Goal: Task Accomplishment & Management: Complete application form

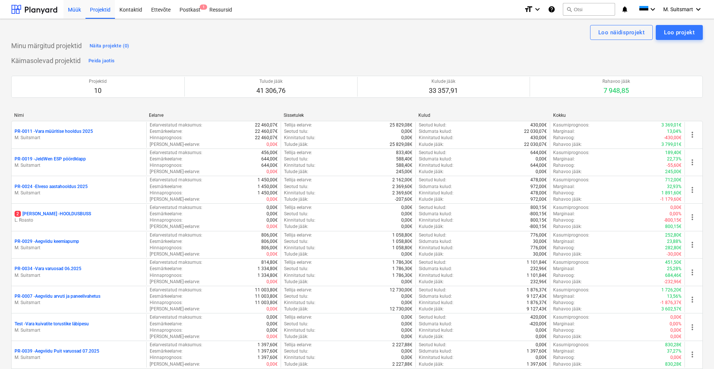
click at [75, 9] on div "Müük" at bounding box center [74, 9] width 22 height 19
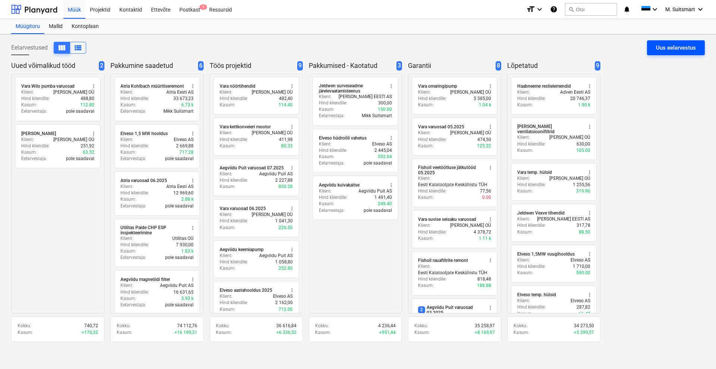
click at [672, 49] on div "Uus eelarvestus" at bounding box center [676, 48] width 40 height 10
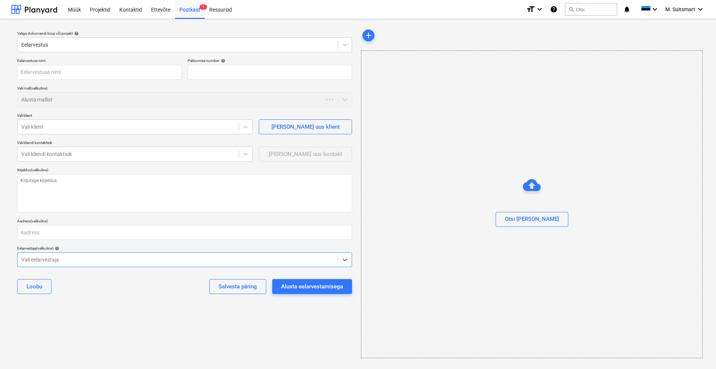
type textarea "x"
type input "QU-0047"
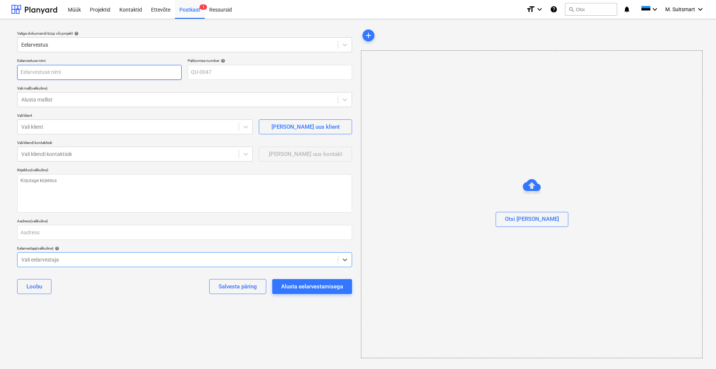
click at [93, 75] on input "text" at bounding box center [99, 72] width 165 height 15
type textarea "x"
type input "A"
type textarea "x"
type input "At"
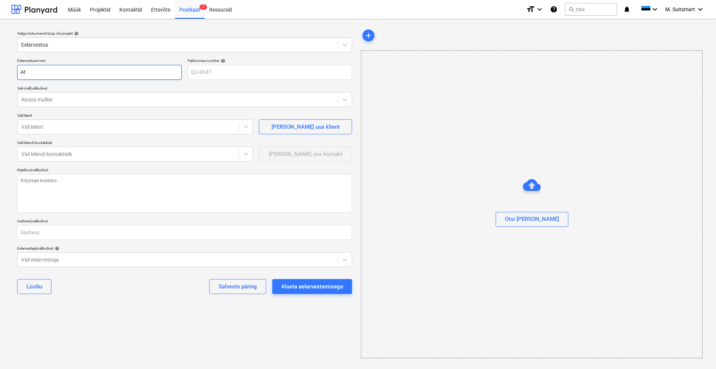
type textarea "x"
type input "Atr"
type textarea "x"
type input "Atri"
type textarea "x"
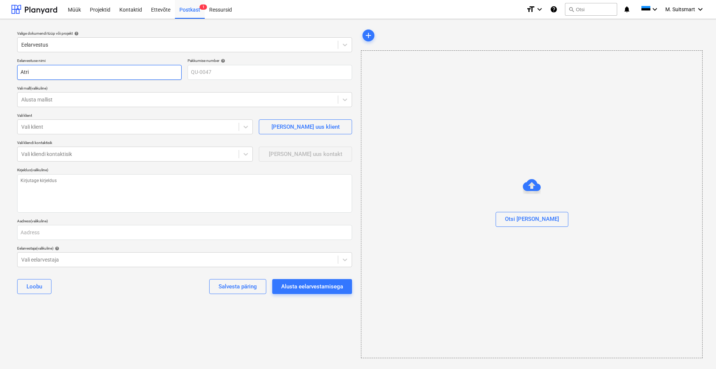
type input "Atria"
type textarea "x"
type input "Atria"
type textarea "x"
type input "Atria S"
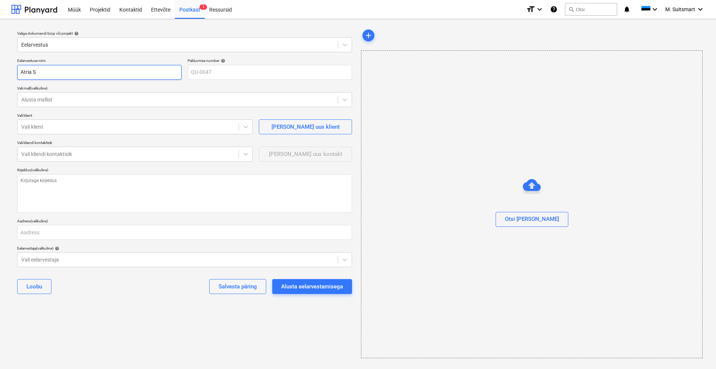
type textarea "x"
type input "Atria Sa"
type textarea "x"
type input "Atria Sav"
type textarea "x"
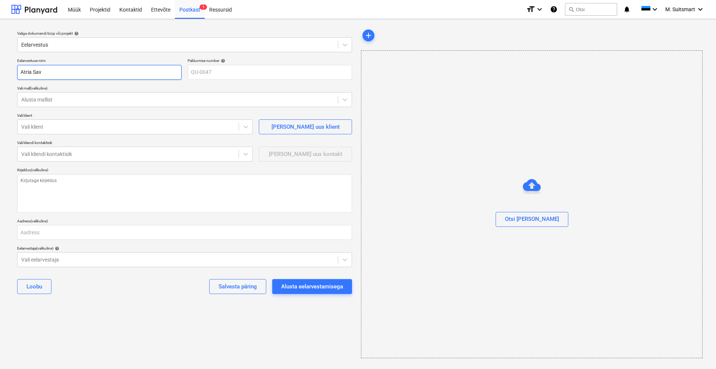
type input "Atria Savi"
type textarea "x"
type input "[PERSON_NAME]"
type textarea "x"
type input "[PERSON_NAME]"
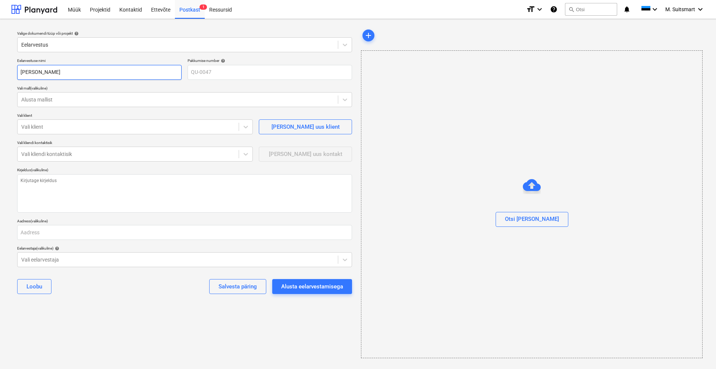
type textarea "x"
type input "Atria Savikot"
type textarea "x"
type input "Atria Savikoti"
type textarea "x"
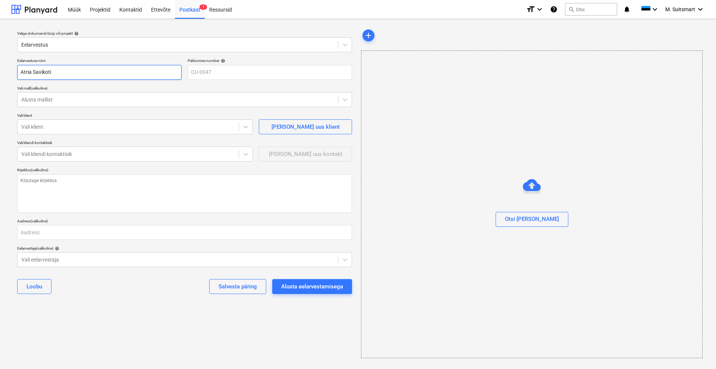
type input "Atria Savikoti"
type textarea "x"
type input "[PERSON_NAME] s"
type textarea "x"
type input "Atria Savikoti si"
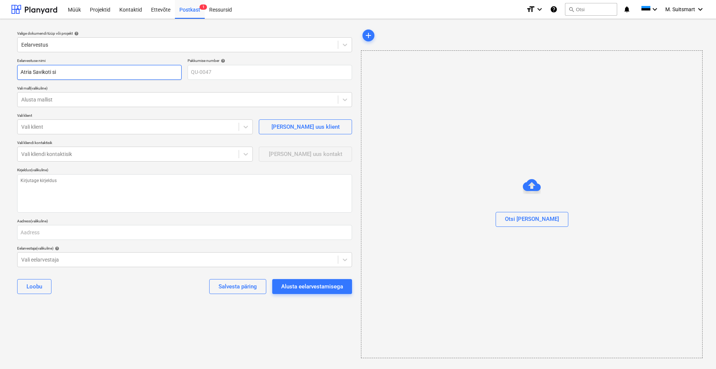
type textarea "x"
type input "Atria Savikoti sig"
type textarea "x"
type input "Atria Savikoti siga"
type textarea "x"
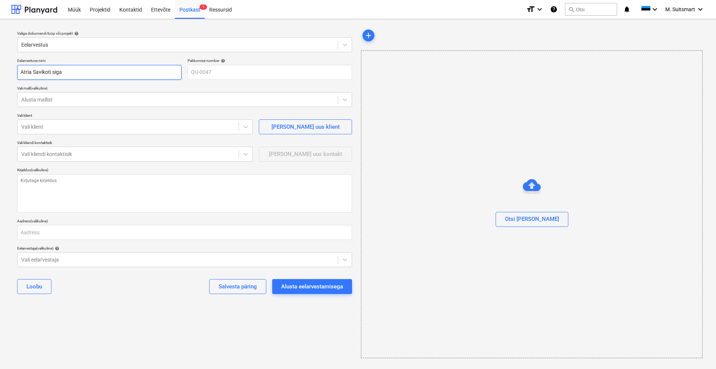
type input "Atria Savikoti [PERSON_NAME]"
type textarea "x"
type input "Atria Savikoti [PERSON_NAME]"
type textarea "x"
type input "Atria Savikoti [PERSON_NAME]"
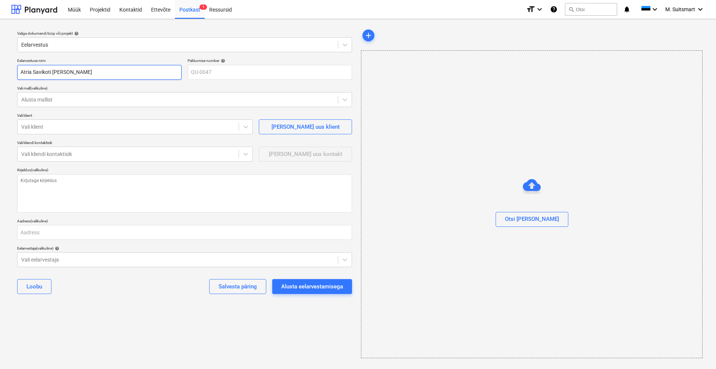
type textarea "x"
type input "Atria Savikoti [PERSON_NAME] m"
type textarea "x"
type input "Atria Savikoti [PERSON_NAME] mü"
type textarea "x"
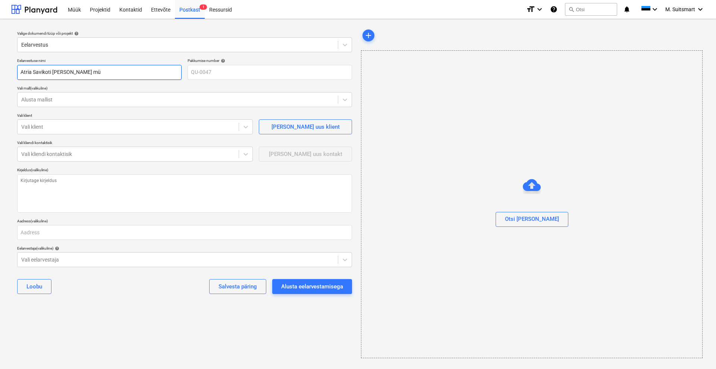
type input "Atria Savikoti [PERSON_NAME]"
type textarea "x"
type input "Atria Savikoti sigala müür"
type textarea "x"
type input "Atria Savikoti [PERSON_NAME] müüri"
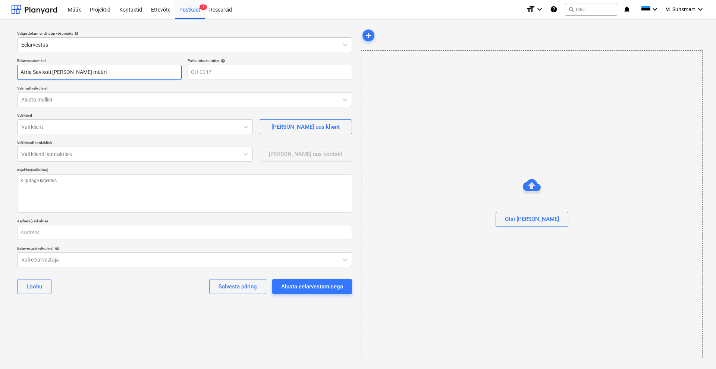
type textarea "x"
type input "Atria Savikoti [PERSON_NAME] müürir"
type textarea "x"
type input "Atria Savikoti [PERSON_NAME] müürire"
type textarea "x"
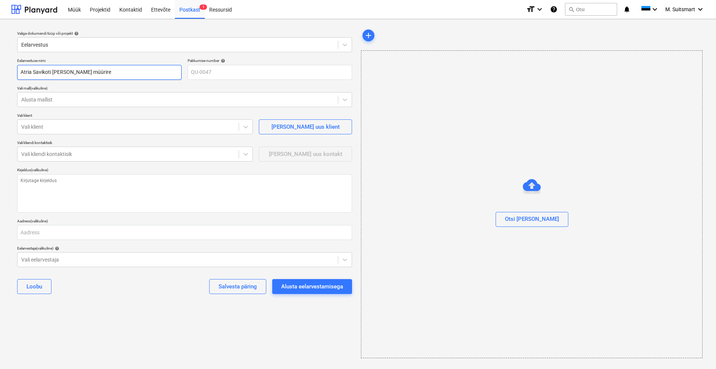
type input "Atria Savikoti [PERSON_NAME] müürirem"
type textarea "x"
type input "Atria Savikoti [PERSON_NAME] müüriremo"
type textarea "x"
type input "Atria Savikoti [PERSON_NAME] müüriremon"
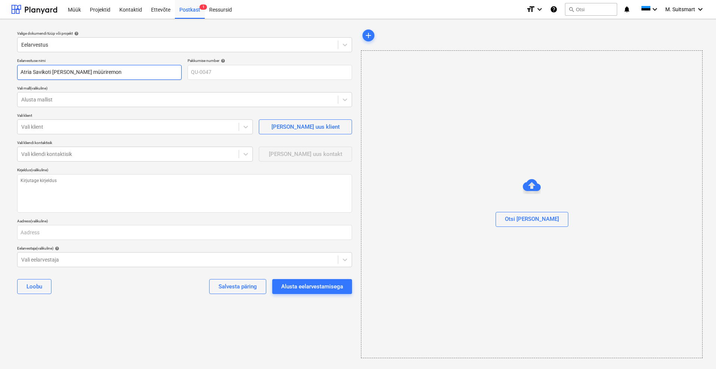
type textarea "x"
type input "Atria Savikoti [PERSON_NAME] müüriremont"
type textarea "x"
click at [95, 126] on div at bounding box center [128, 126] width 214 height 7
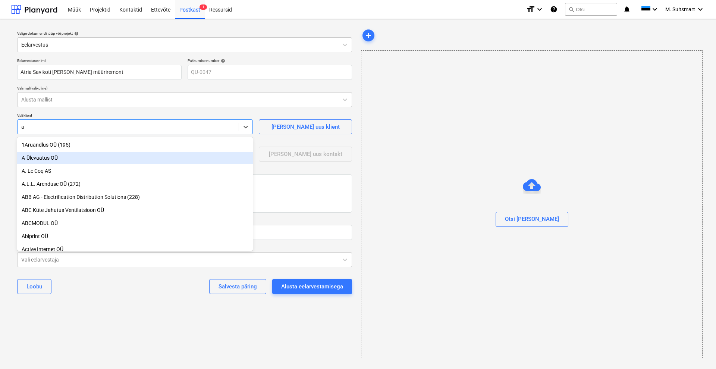
type input "at"
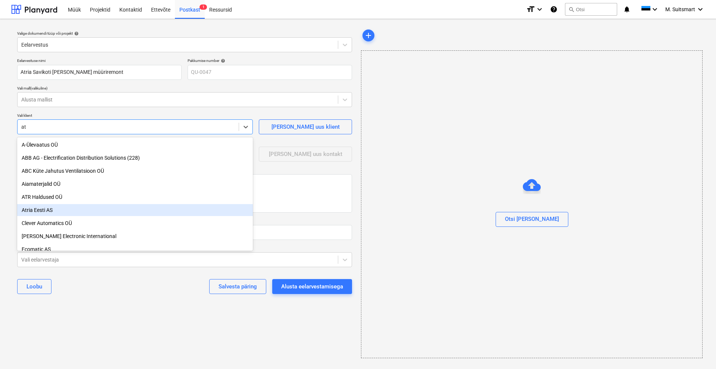
click at [65, 210] on div "Atria Eesti AS" at bounding box center [135, 210] width 236 height 12
type textarea "x"
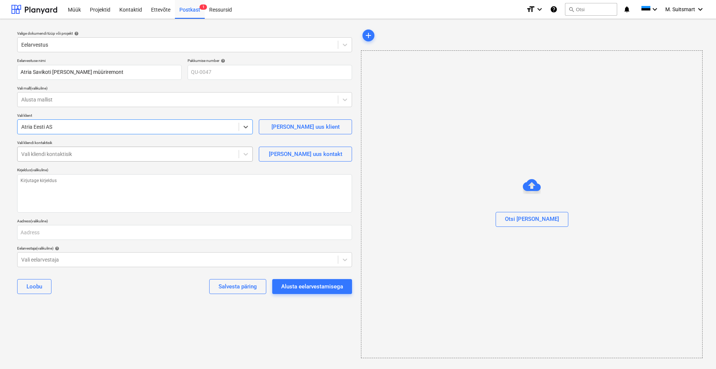
click at [154, 154] on div at bounding box center [128, 153] width 214 height 7
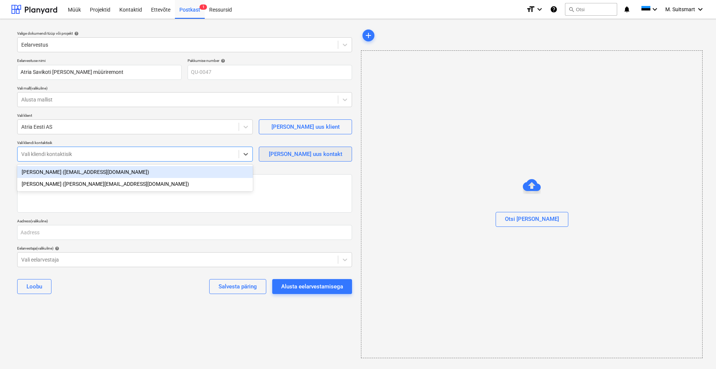
click at [315, 154] on div "[PERSON_NAME] uus kontakt" at bounding box center [305, 154] width 73 height 10
type textarea "x"
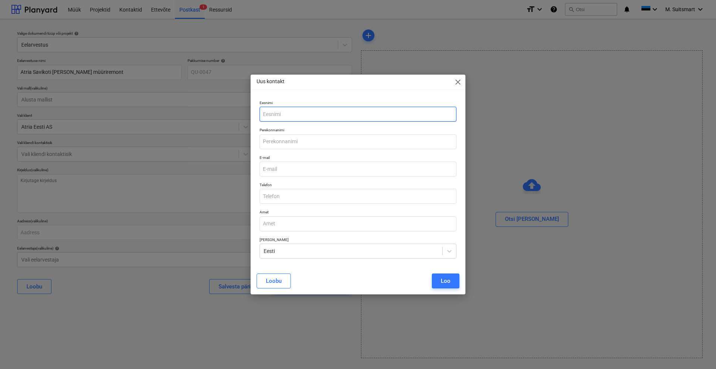
click at [284, 112] on input "text" at bounding box center [358, 114] width 197 height 15
type input "Kalev"
type input "[PERSON_NAME]"
click at [300, 167] on input "email" at bounding box center [358, 169] width 197 height 15
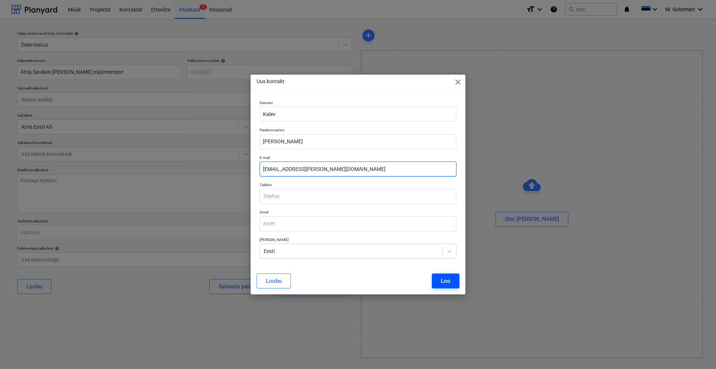
type input "[EMAIL_ADDRESS][PERSON_NAME][DOMAIN_NAME]"
click at [446, 278] on div "Loo" at bounding box center [446, 281] width 10 height 10
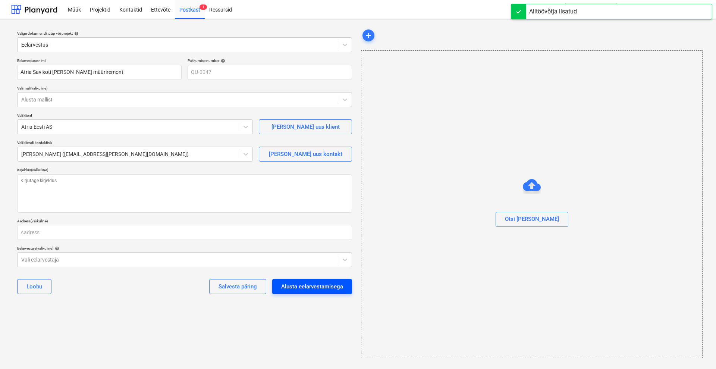
click at [316, 285] on div "Alusta eelarvestamisega" at bounding box center [312, 287] width 62 height 10
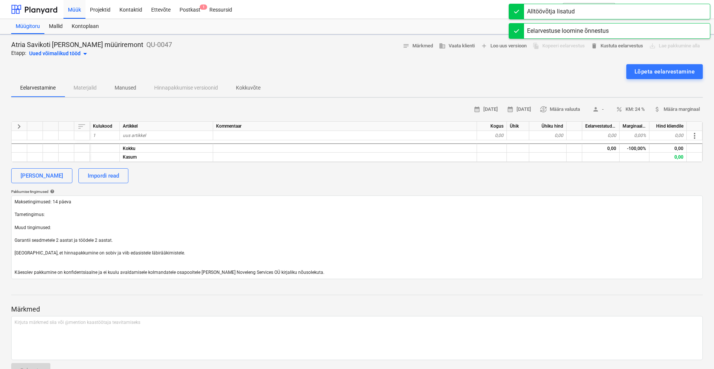
type textarea "x"
click at [139, 134] on span "uus artikkel" at bounding box center [134, 135] width 23 height 5
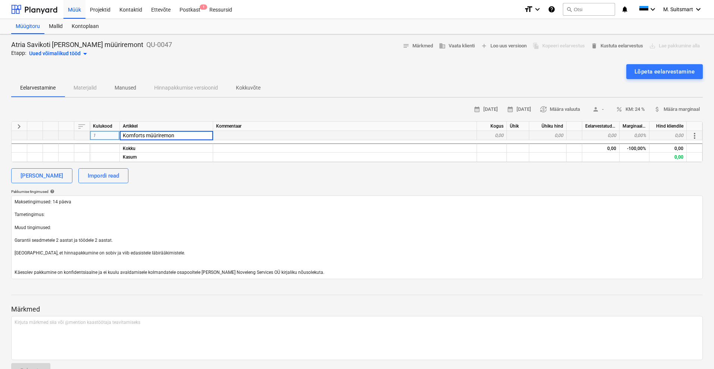
type input "Komforts müüriremont"
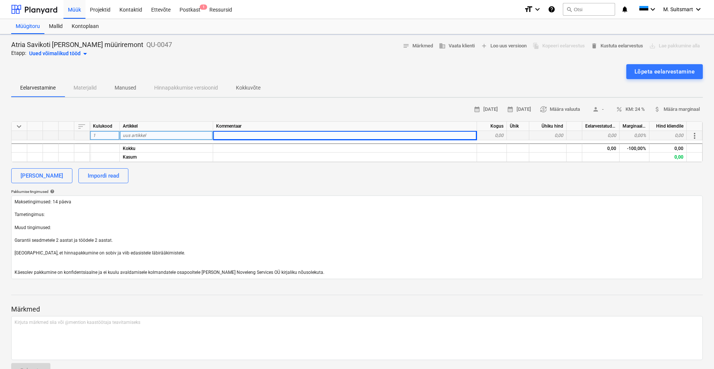
type textarea "x"
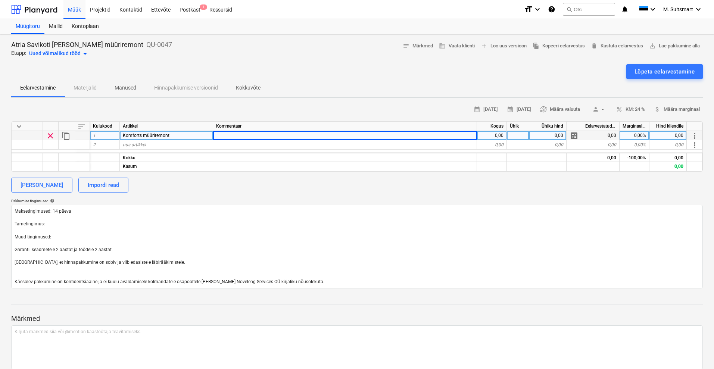
click at [294, 136] on div at bounding box center [345, 135] width 264 height 9
type input "P"
type input "Ülemise osa taastamine koos materjalidega"
type textarea "x"
type input "550"
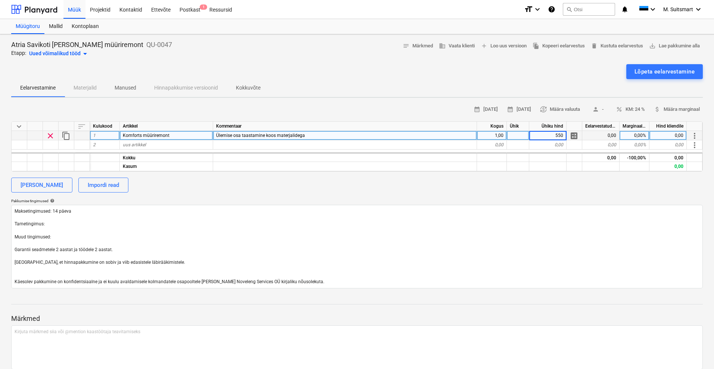
type textarea "x"
type input "950"
click at [454, 191] on div "[PERSON_NAME] Impordi read" at bounding box center [356, 185] width 691 height 15
click at [56, 221] on textarea "Maksetingimused: 14 päeva Tarnetingimus: Muud tingimused: Garantii seadmetele 2…" at bounding box center [356, 247] width 691 height 84
type textarea "x"
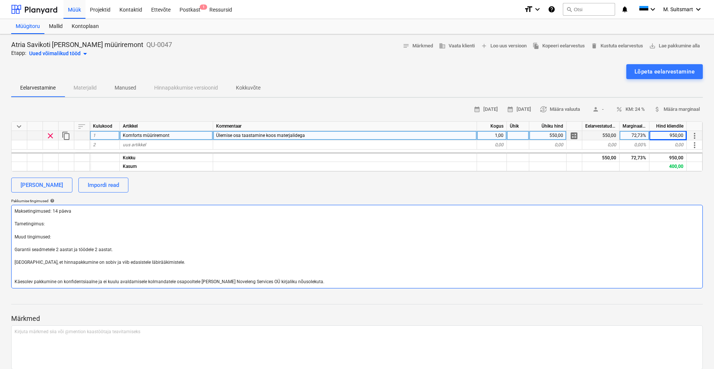
type textarea "Maksetingimused: 14 päeva Tarnetingimus: Muud tingimused: Garantii seadmetele 2…"
type textarea "x"
type textarea "Maksetingimused: 14 päeva Tarnetingimus: D Muud tingimused: Garantii seadmetele…"
type textarea "x"
type textarea "Maksetingimused: 14 päeva Tarnetingimus: DA Muud tingimused: Garantii seadmetel…"
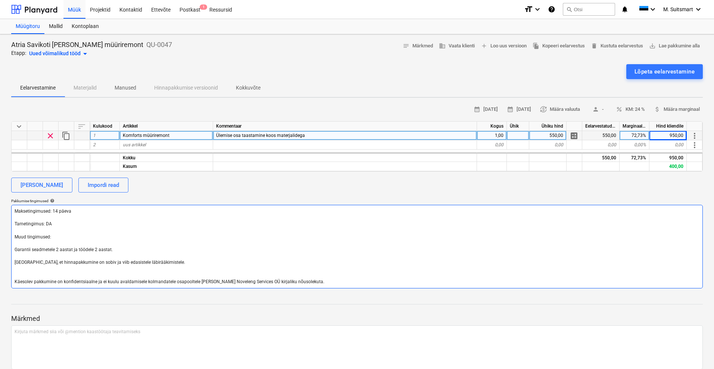
type textarea "x"
type textarea "Maksetingimused: 14 päeva Tarnetingimus: DAP Muud tingimused: Garantii seadmete…"
type textarea "x"
type textarea "Maksetingimused: 14 päeva Tarnetingimus: DAP, Muud tingimused: Garantii seadmet…"
type textarea "x"
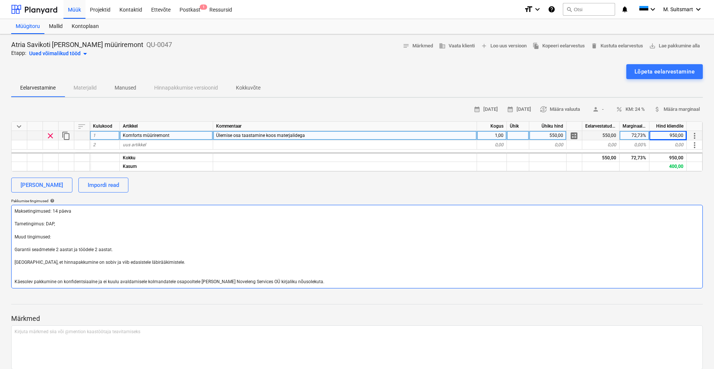
type textarea "Maksetingimused: 14 päeva Tarnetingimus: DAP, Muud tingimused: Garantii seadmet…"
type textarea "x"
type textarea "Maksetingimused: 14 päeva Tarnetingimus: DAP, S Muud tingimused: Garantii seadm…"
type textarea "x"
type textarea "Maksetingimused: 14 päeva Tarnetingimus: DAP, Sa Muud tingimused: Garantii sead…"
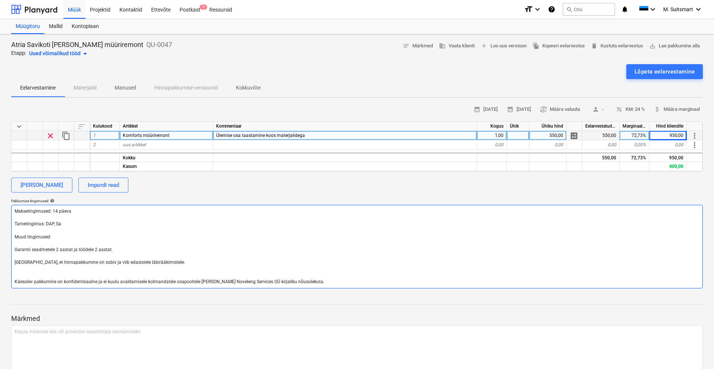
type textarea "x"
type textarea "Maksetingimused: 14 päeva Tarnetingimus: DAP, Sav Muud tingimused: Garantii sea…"
type textarea "x"
type textarea "Maksetingimused: 14 päeva Tarnetingimus: DAP, Savi Muud tingimused: Garantii se…"
type textarea "x"
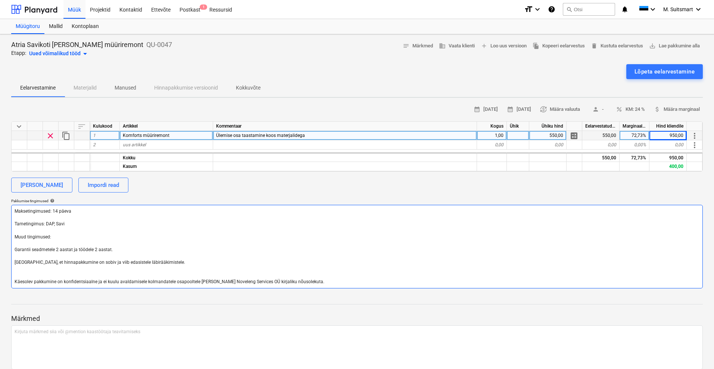
type textarea "Maksetingimused: 14 päeva Tarnetingimus: DAP, [GEOGRAPHIC_DATA] Muud tingimused…"
type textarea "x"
type textarea "Maksetingimused: 14 päeva Tarnetingimus: DAP, [GEOGRAPHIC_DATA] Muud tingimused…"
type textarea "x"
type textarea "Maksetingimused: 14 päeva Tarnetingimus: DAP, [GEOGRAPHIC_DATA] Muud tingimused…"
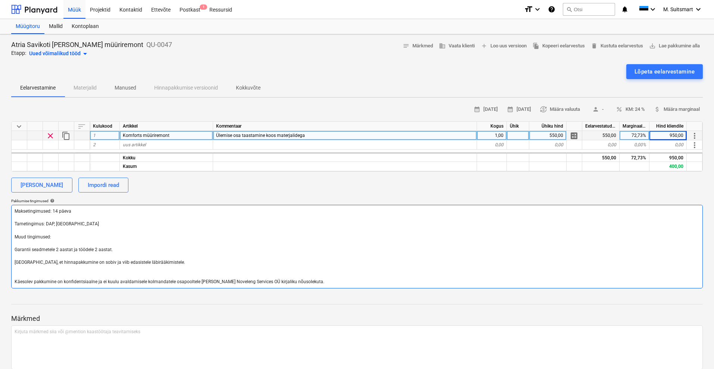
click at [95, 240] on textarea "Maksetingimused: 14 päeva Tarnetingimus: DAP, [GEOGRAPHIC_DATA] Muud tingimused…" at bounding box center [356, 247] width 691 height 84
drag, startPoint x: 130, startPoint y: 246, endPoint x: 0, endPoint y: 243, distance: 129.9
click at [0, 243] on div "Atria Savikoti [PERSON_NAME] müüriremont QU-0047 Etapp: Uued võimalikud tööd ar…" at bounding box center [357, 216] width 714 height 365
drag, startPoint x: 134, startPoint y: 248, endPoint x: 0, endPoint y: 247, distance: 134.3
click at [0, 247] on div "Atria Savikoti [PERSON_NAME] müüriremont QU-0047 Etapp: Uued võimalikud tööd ar…" at bounding box center [357, 216] width 714 height 365
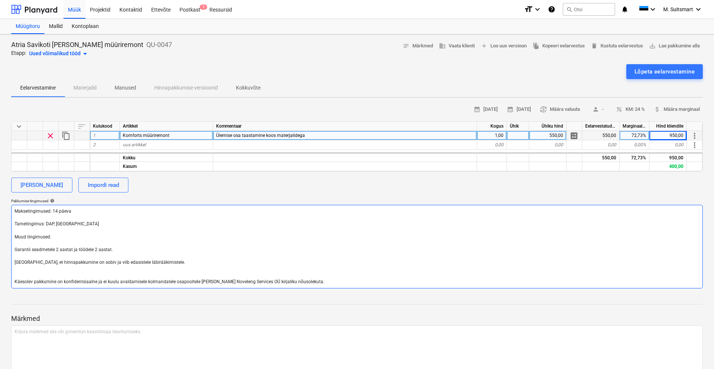
type textarea "x"
type textarea "Maksetingimused: 14 päeva Tarnetingimus: DAP, [GEOGRAPHIC_DATA] Muud tingimused…"
type textarea "x"
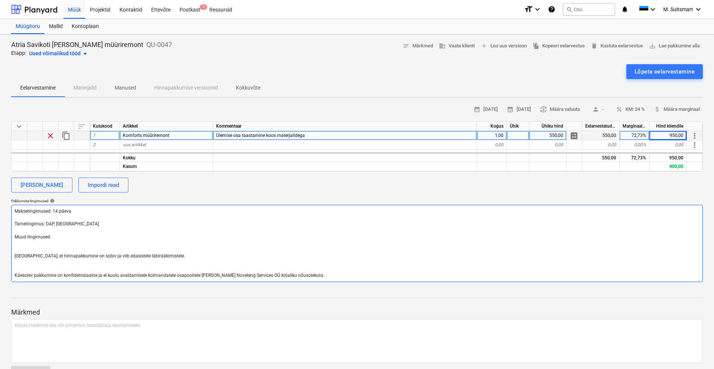
type textarea "Maksetingimused: 14 päeva Tarnetingimus: DAP, [GEOGRAPHIC_DATA] Muud tingimused…"
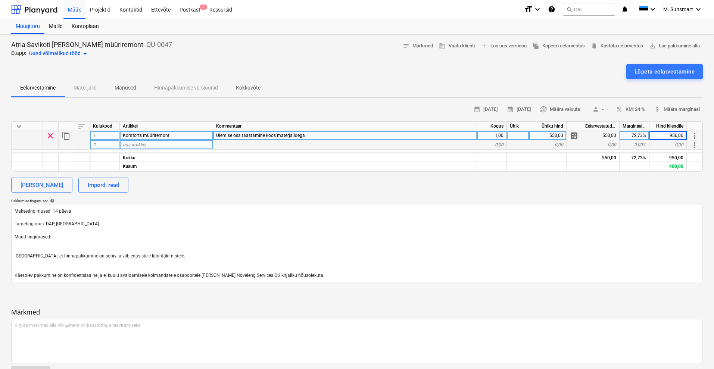
type textarea "x"
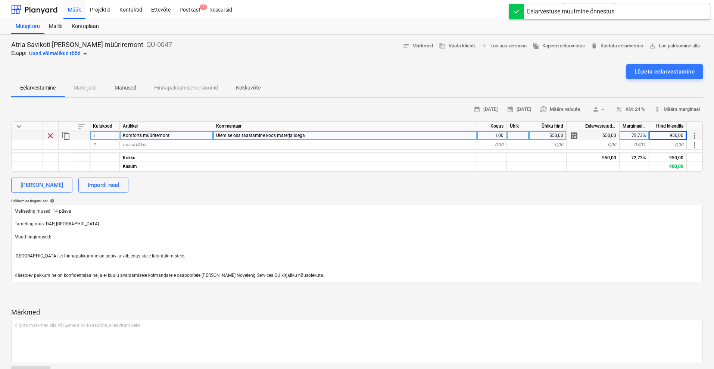
click at [142, 134] on span "Komforts müüriremont" at bounding box center [146, 135] width 47 height 5
click at [146, 135] on input "Komforts müüriremont" at bounding box center [166, 135] width 93 height 9
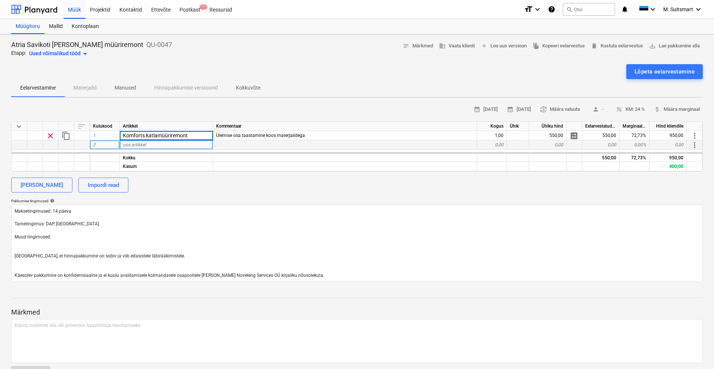
type input "Komforts katla müüriremont"
click at [30, 243] on textarea "Maksetingimused: 14 päeva Tarnetingimus: DAP, [GEOGRAPHIC_DATA] Muud tingimused…" at bounding box center [356, 243] width 691 height 77
click at [74, 232] on textarea "Maksetingimused: 14 päeva Tarnetingimus: DAP, [GEOGRAPHIC_DATA] Muud tingimused…" at bounding box center [356, 243] width 691 height 77
click at [68, 238] on textarea "Maksetingimused: 14 päeva Tarnetingimus: DAP, [GEOGRAPHIC_DATA] Muud tingimused…" at bounding box center [356, 243] width 691 height 77
click at [96, 220] on textarea "Maksetingimused: 14 päeva Tarnetingimus: DAP, [GEOGRAPHIC_DATA] Muud tingimused…" at bounding box center [356, 243] width 691 height 77
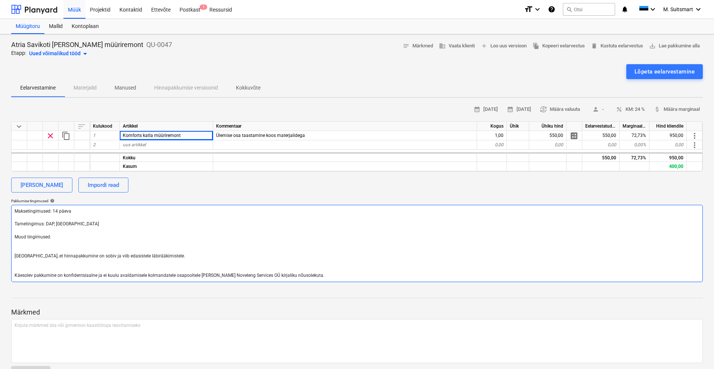
click at [100, 227] on textarea "Maksetingimused: 14 päeva Tarnetingimus: DAP, [GEOGRAPHIC_DATA] Muud tingimused…" at bounding box center [356, 243] width 691 height 77
type textarea "x"
type textarea "Maksetingimused: 14 päeva Tarnetingimus: DAP, [GEOGRAPHIC_DATA]. Muud tingimuse…"
type textarea "x"
type textarea "Maksetingimused: 14 päeva Tarnetingimus: DAP, [GEOGRAPHIC_DATA]. Muud tingimuse…"
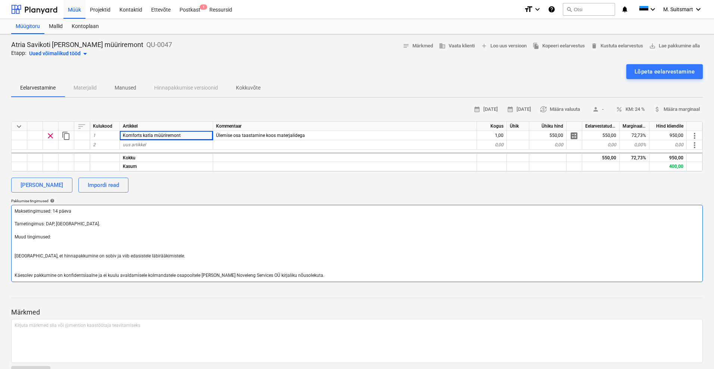
type textarea "x"
type textarea "Maksetingimused: 14 päeva Tarnetingimus: DAP, [GEOGRAPHIC_DATA]. T Muud tingimu…"
type textarea "x"
type textarea "Maksetingimused: 14 päeva Tarnetingimus: DAP, [GEOGRAPHIC_DATA]. Te Muud tingim…"
type textarea "x"
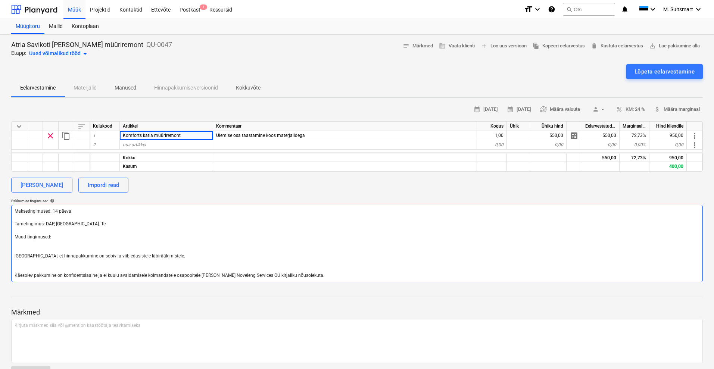
type textarea "Maksetingimused: 14 päeva Tarnetingimus: DAP, [GEOGRAPHIC_DATA]. Teo Muud tingi…"
type textarea "x"
type textarea "Maksetingimused: 14 päeva Tarnetingimus: DAP, [GEOGRAPHIC_DATA]. [GEOGRAPHIC_DA…"
type textarea "x"
type textarea "Maksetingimused: 14 päeva Tarnetingimus: DAP, [GEOGRAPHIC_DATA]. Teost Muud tin…"
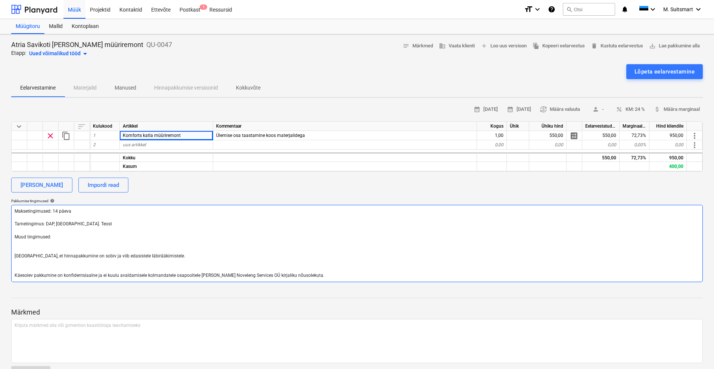
type textarea "x"
type textarea "Maksetingimused: 14 päeva Tarnetingimus: DAP, [GEOGRAPHIC_DATA]. [GEOGRAPHIC_DA…"
type textarea "x"
type textarea "Maksetingimused: 14 päeva Tarnetingimus: DAP, [GEOGRAPHIC_DATA]. Teostus Muud t…"
type textarea "x"
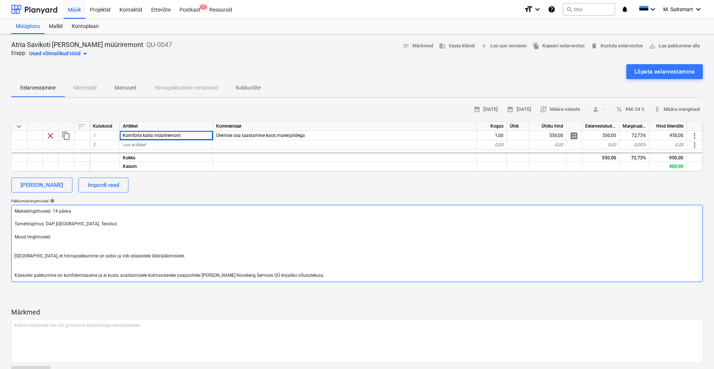
type textarea "Maksetingimused: 14 päeva Tarnetingimus: DAP, [GEOGRAPHIC_DATA]. [GEOGRAPHIC_DA…"
type textarea "x"
type textarea "Maksetingimused: 14 päeva Tarnetingimus: DAP, [GEOGRAPHIC_DATA]. [GEOGRAPHIC_DA…"
type textarea "x"
type textarea "Maksetingimused: 14 päeva Tarnetingimus: DAP, [GEOGRAPHIC_DATA]. Teostusaeg Muu…"
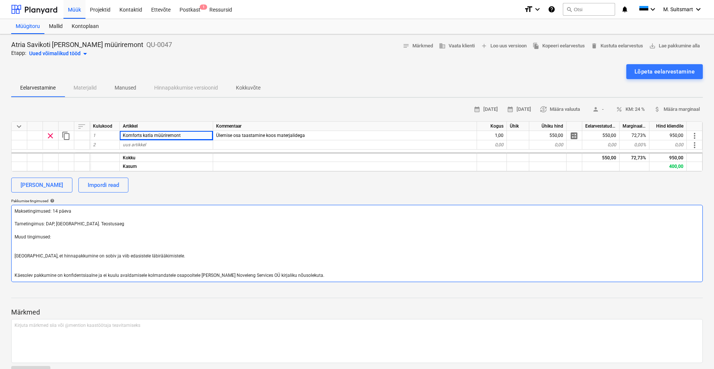
type textarea "x"
type textarea "Maksetingimused: 14 päeva Tarnetingimus: DAP, [GEOGRAPHIC_DATA]. Teostusaeg Muu…"
type textarea "x"
type textarea "Maksetingimused: 14 päeva Tarnetingimus: DAP, [GEOGRAPHIC_DATA]. Teostusaeg ko …"
type textarea "x"
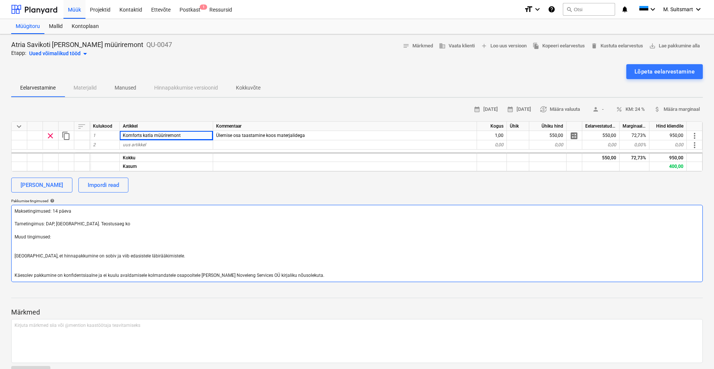
type textarea "Maksetingimused: 14 päeva Tarnetingimus: DAP, [GEOGRAPHIC_DATA]. Teostusaeg kok…"
type textarea "x"
type textarea "Maksetingimused: 14 päeva Tarnetingimus: DAP, [GEOGRAPHIC_DATA]. Teostusaeg kok…"
type textarea "x"
type textarea "Maksetingimused: 14 päeva Tarnetingimus: DAP, [GEOGRAPHIC_DATA]. Teostusaeg kok…"
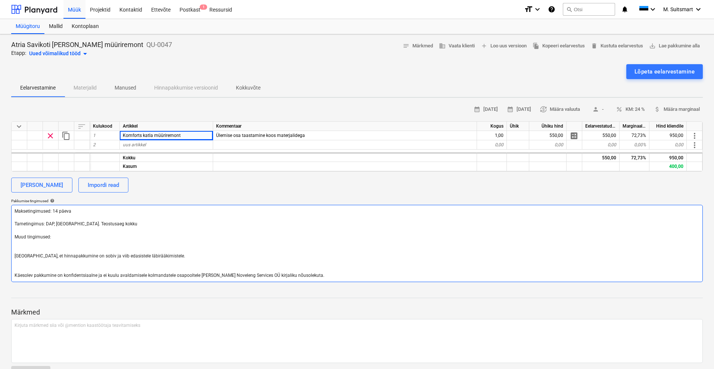
type textarea "x"
type textarea "Maksetingimused: 14 päeva Tarnetingimus: DAP, [GEOGRAPHIC_DATA]. Teostusaeg kok…"
type textarea "x"
type textarea "Maksetingimused: 14 päeva Tarnetingimus: DAP, [GEOGRAPHIC_DATA]. Teostusaeg kok…"
type textarea "x"
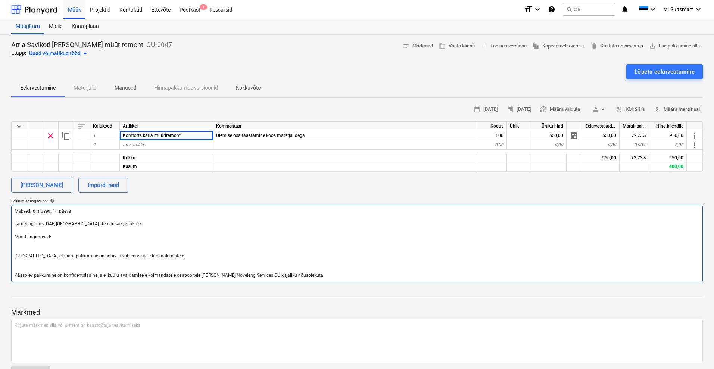
type textarea "Maksetingimused: 14 päeva Tarnetingimus: DAP, [GEOGRAPHIC_DATA]. Teostusaeg kok…"
type textarea "x"
type textarea "Maksetingimused: 14 päeva Tarnetingimus: DAP, [GEOGRAPHIC_DATA]. Teostusaeg kok…"
type textarea "x"
type textarea "Maksetingimused: 14 päeva Tarnetingimus: DAP, [GEOGRAPHIC_DATA]. Teostusaeg kok…"
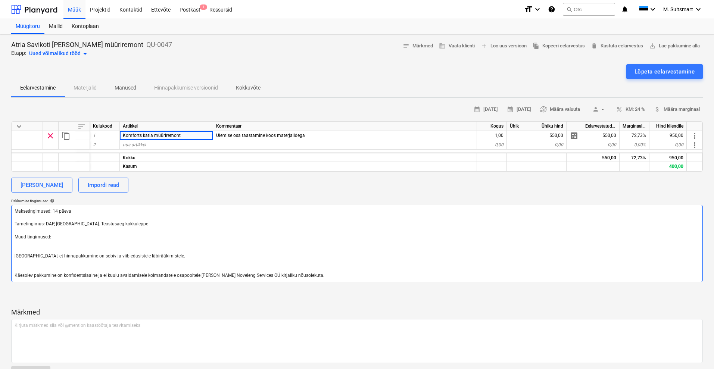
type textarea "x"
type textarea "Maksetingimused: 14 päeva Tarnetingimus: DAP, [GEOGRAPHIC_DATA]. Teostusaeg kok…"
click at [73, 225] on textarea "Maksetingimused: 14 päeva Tarnetingimus: DAP, [GEOGRAPHIC_DATA]. Teostusaeg kok…" at bounding box center [356, 243] width 691 height 77
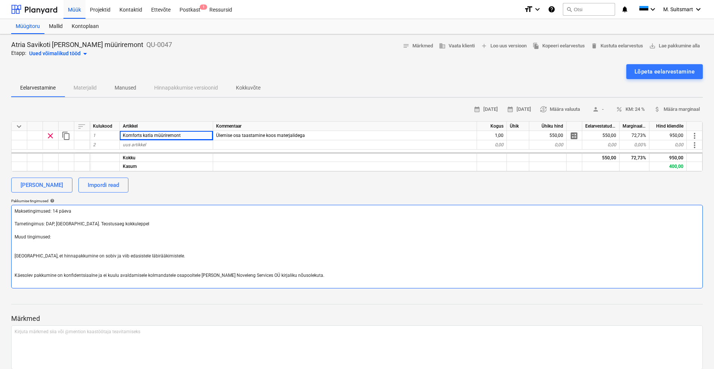
type textarea "x"
type textarea "Maksetingimused: 14 päeva Tarnetingimus: DAP, [GEOGRAPHIC_DATA]. Teostusaeg kok…"
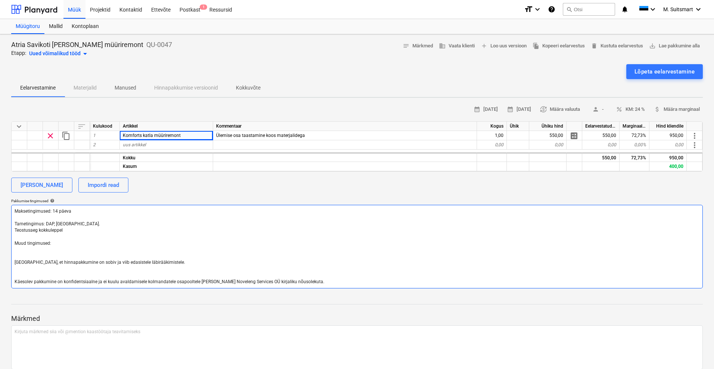
click at [32, 247] on textarea "Maksetingimused: 14 päeva Tarnetingimus: DAP, [GEOGRAPHIC_DATA]. Teostusaeg kok…" at bounding box center [356, 247] width 691 height 84
type textarea "x"
type textarea "Maksetingimused: 14 päeva Tarnetingimus: DAP, [GEOGRAPHIC_DATA]. Teostusaeg kok…"
type textarea "x"
type textarea "Maksetingimused: 14 päeva Tarnetingimus: DAP, [GEOGRAPHIC_DATA]. Teostusaeg kok…"
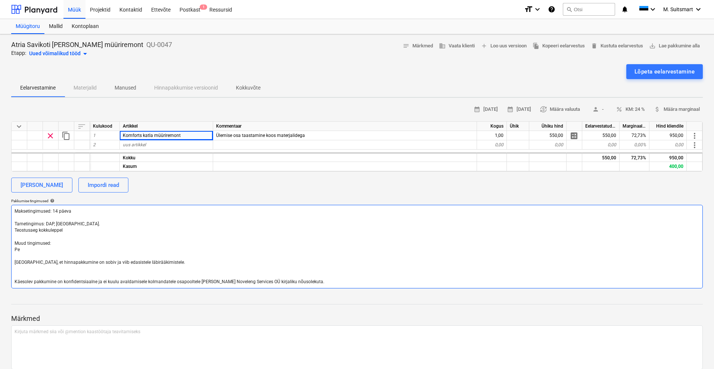
type textarea "x"
type textarea "Maksetingimused: 14 päeva Tarnetingimus: DAP, [GEOGRAPHIC_DATA]. Teostusaeg kok…"
type textarea "x"
type textarea "Maksetingimused: 14 päeva Tarnetingimus: DAP, [GEOGRAPHIC_DATA]. Teostusaeg kok…"
type textarea "x"
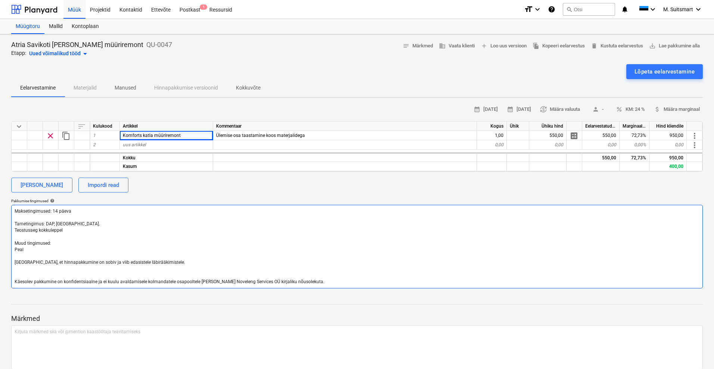
type textarea "Maksetingimused: 14 päeva Tarnetingimus: DAP, [GEOGRAPHIC_DATA]. Teostusaeg kok…"
type textarea "x"
type textarea "Maksetingimused: 14 päeva Tarnetingimus: DAP, [GEOGRAPHIC_DATA]. Teostusaeg kok…"
type textarea "x"
type textarea "Maksetingimused: 14 päeva Tarnetingimus: DAP, [GEOGRAPHIC_DATA]. Teostusaeg kok…"
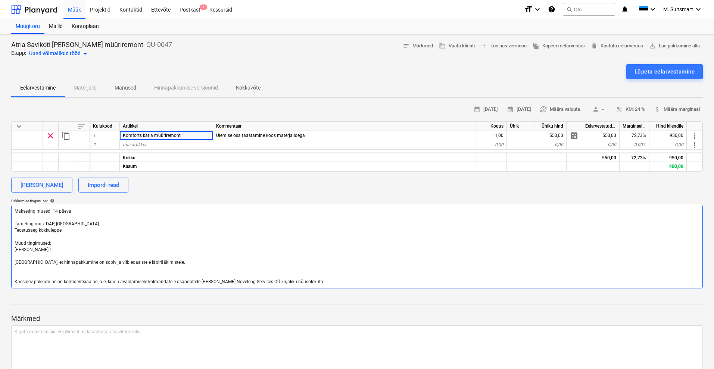
type textarea "x"
type textarea "Maksetingimused: 14 päeva Tarnetingimus: DAP, [GEOGRAPHIC_DATA]. Teostusaeg kok…"
type textarea "x"
type textarea "Maksetingimused: 14 päeva Tarnetingimus: DAP, [GEOGRAPHIC_DATA]. Teostusaeg kok…"
type textarea "x"
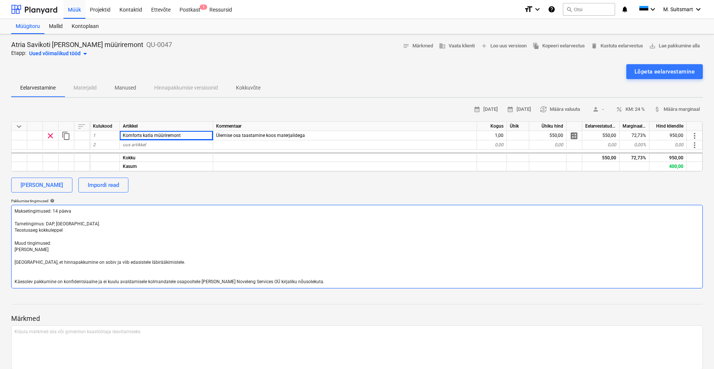
type textarea "Maksetingimused: 14 päeva Tarnetingimus: DAP, [GEOGRAPHIC_DATA]. Teostusaeg kok…"
type textarea "x"
type textarea "Maksetingimused: 14 päeva Tarnetingimus: DAP, [GEOGRAPHIC_DATA]. Teostusaeg kok…"
type textarea "x"
type textarea "Maksetingimused: 14 päeva Tarnetingimus: DAP, [GEOGRAPHIC_DATA]. Teostusaeg kok…"
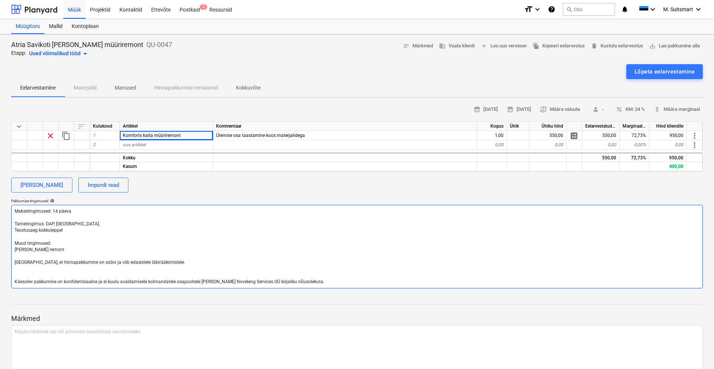
type textarea "x"
type textarea "Maksetingimused: 14 päeva Tarnetingimus: DAP, [GEOGRAPHIC_DATA]. Teostusaeg kok…"
type textarea "x"
type textarea "Maksetingimused: 14 päeva Tarnetingimus: DAP, [GEOGRAPHIC_DATA]. Teostusaeg kok…"
type textarea "x"
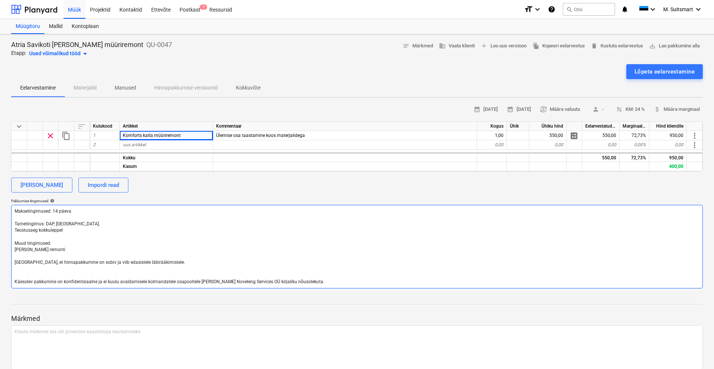
type textarea "Maksetingimused: 14 päeva Tarnetingimus: DAP, [GEOGRAPHIC_DATA]. Teostusaeg kok…"
type textarea "x"
type textarea "Maksetingimused: 14 päeva Tarnetingimus: DAP, [GEOGRAPHIC_DATA]. Teostusaeg kok…"
type textarea "x"
type textarea "Maksetingimused: 14 päeva Tarnetingimus: DAP, [GEOGRAPHIC_DATA]. Teostusaeg kok…"
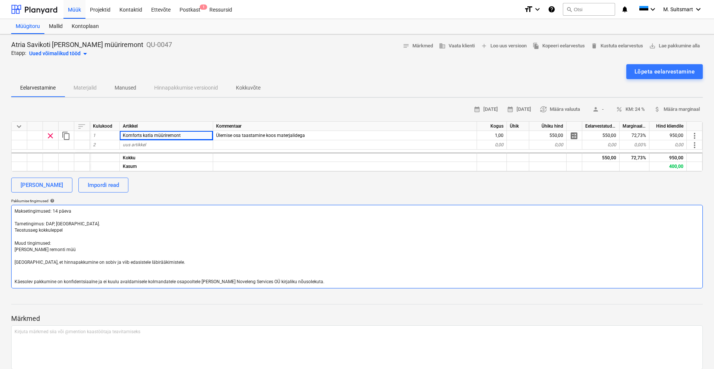
type textarea "x"
click at [676, 43] on span "save_alt Lae pakkumine alla" at bounding box center [674, 46] width 51 height 9
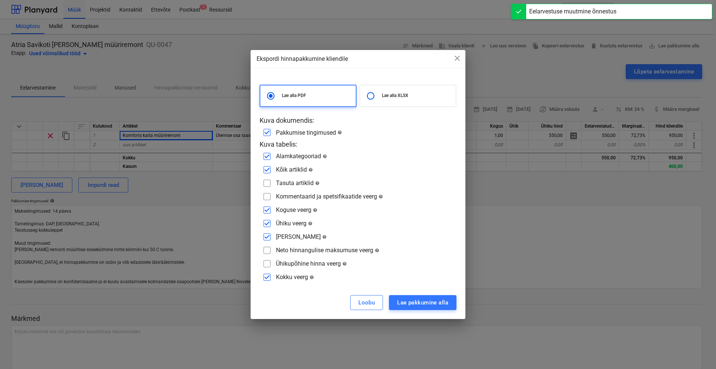
click at [267, 196] on input "checkbox" at bounding box center [267, 197] width 12 height 12
click at [417, 303] on div "Lae pakkumine alla" at bounding box center [422, 303] width 51 height 10
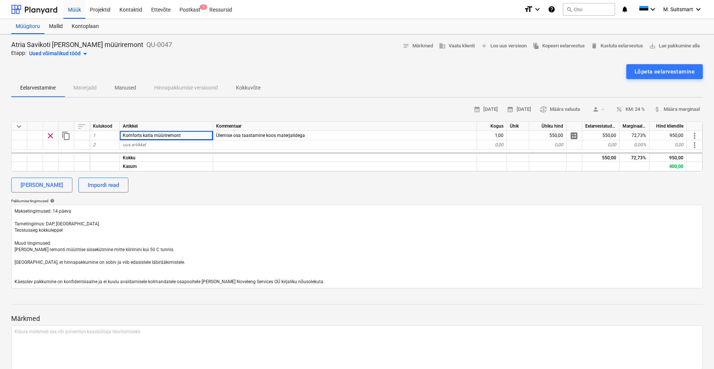
click at [262, 189] on div "[PERSON_NAME] Impordi read" at bounding box center [356, 185] width 691 height 15
click at [109, 249] on textarea "Maksetingimused: 14 päeva Tarnetingimus: DAP, [GEOGRAPHIC_DATA]. Teostusaeg kok…" at bounding box center [356, 247] width 691 height 84
drag, startPoint x: 77, startPoint y: 7, endPoint x: 83, endPoint y: 12, distance: 7.4
click at [77, 7] on div "Müük" at bounding box center [74, 9] width 22 height 19
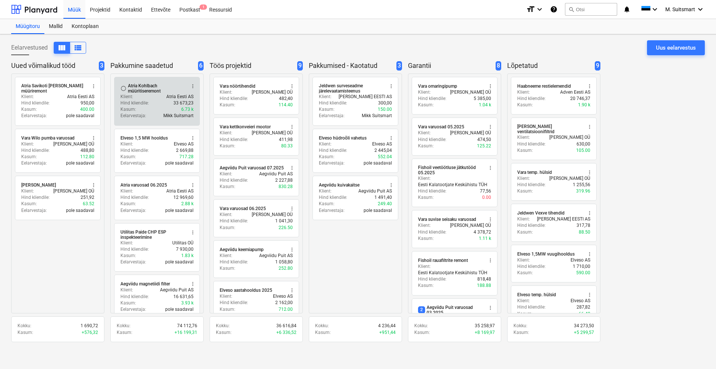
click at [143, 106] on p "Hind kliendile :" at bounding box center [135, 103] width 28 height 6
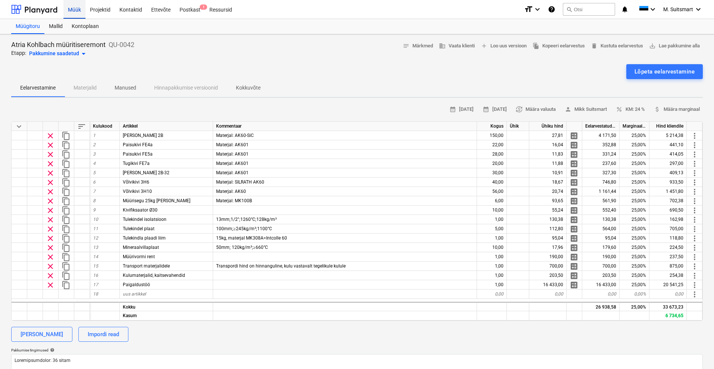
click at [73, 7] on div "Müük" at bounding box center [74, 9] width 22 height 19
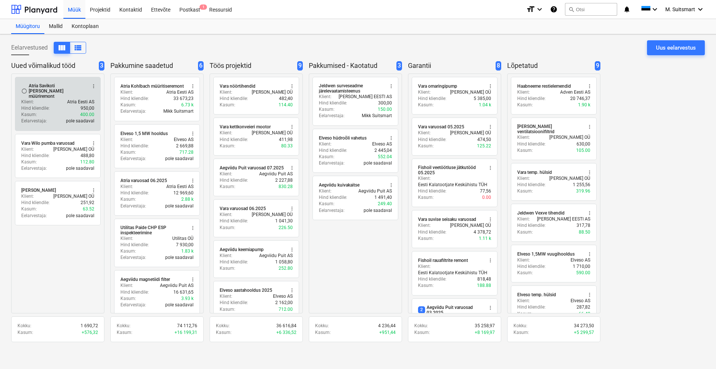
click at [45, 84] on div "Atria Savikoti [PERSON_NAME] müüriremont" at bounding box center [57, 91] width 57 height 16
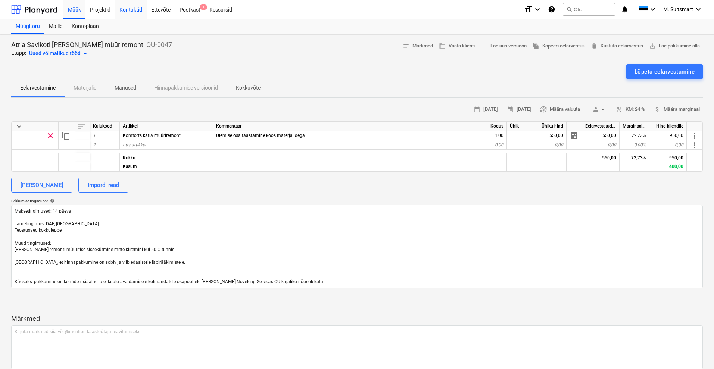
click at [131, 10] on div "Kontaktid" at bounding box center [131, 9] width 32 height 19
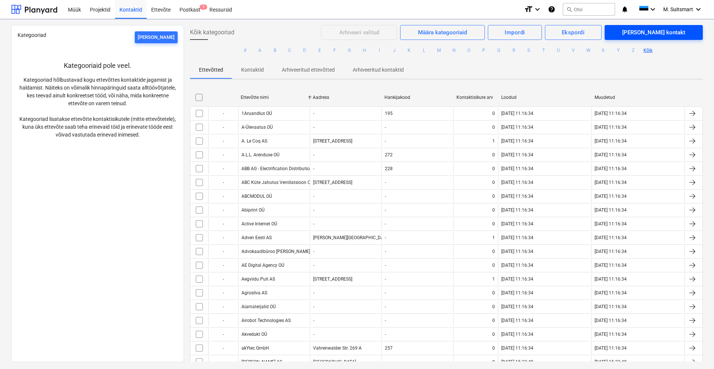
click at [681, 32] on div "[PERSON_NAME] kontakt" at bounding box center [653, 33] width 63 height 10
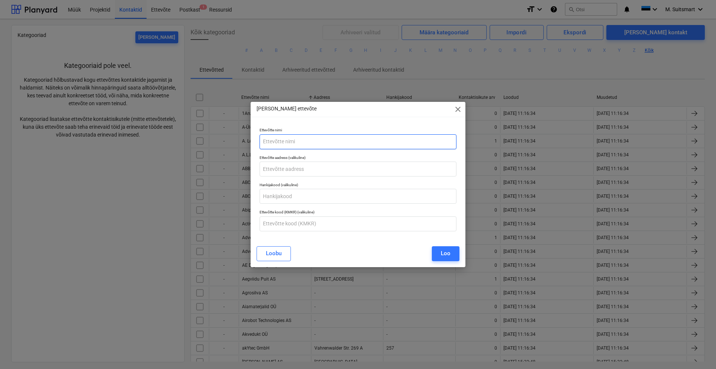
click at [328, 139] on input "text" at bounding box center [358, 141] width 197 height 15
click at [443, 251] on div "Loo" at bounding box center [446, 253] width 10 height 10
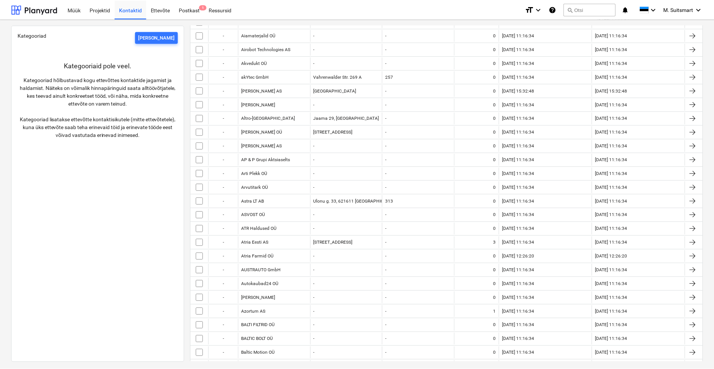
scroll to position [280, 0]
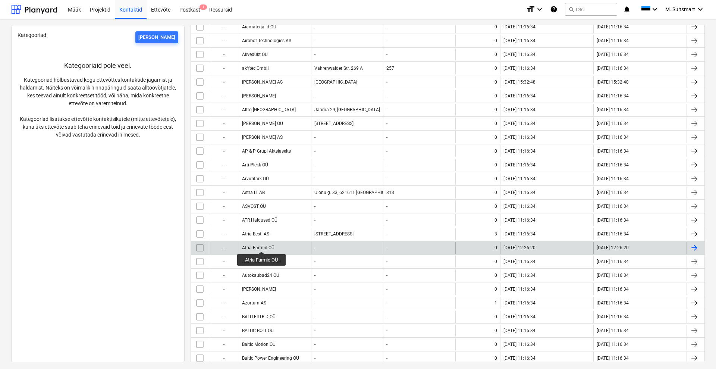
click at [262, 245] on div "Atria Farmid OÜ" at bounding box center [258, 247] width 32 height 5
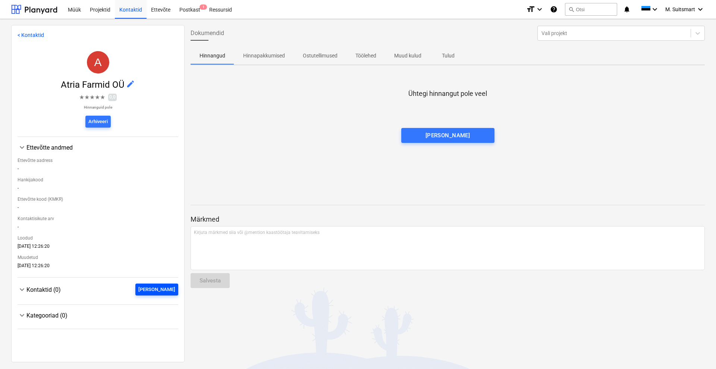
click at [164, 286] on div "[PERSON_NAME]" at bounding box center [156, 289] width 37 height 9
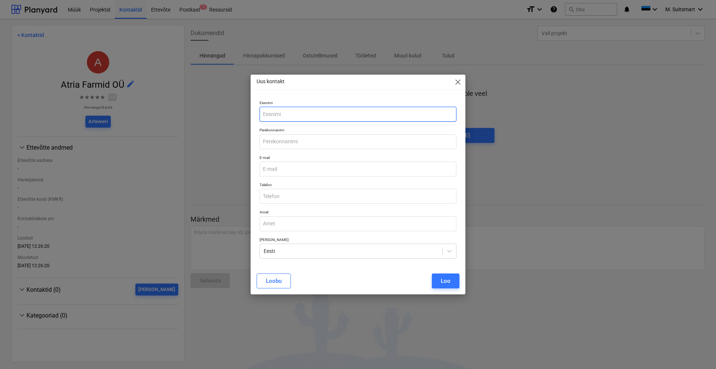
click at [337, 112] on input "text" at bounding box center [358, 114] width 197 height 15
click at [450, 282] on div "Loo" at bounding box center [446, 281] width 10 height 10
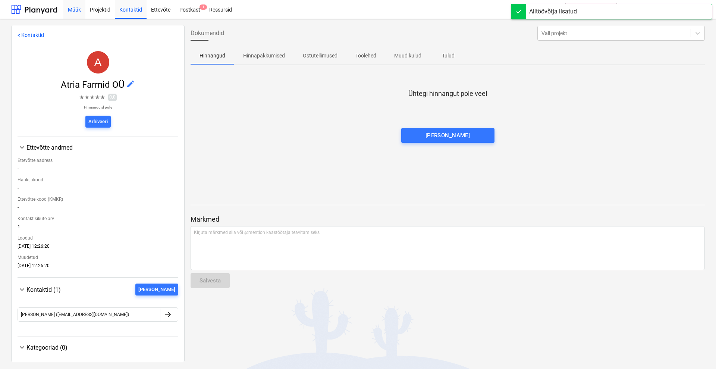
click at [75, 10] on div "Müük" at bounding box center [74, 9] width 22 height 19
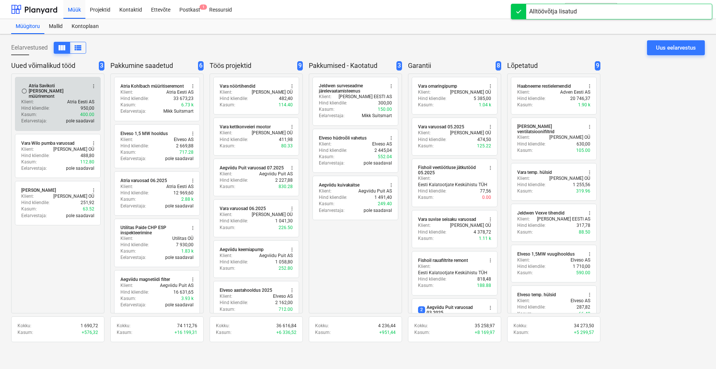
click at [49, 90] on div "Atria Savikoti [PERSON_NAME] müüriremont" at bounding box center [57, 91] width 57 height 16
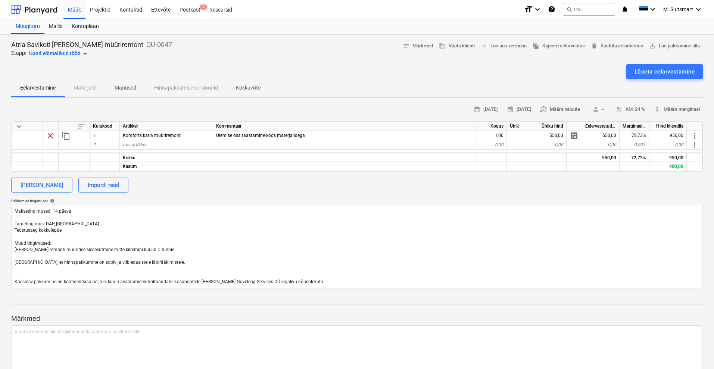
click at [253, 86] on p "Kokkuvõte" at bounding box center [248, 88] width 25 height 8
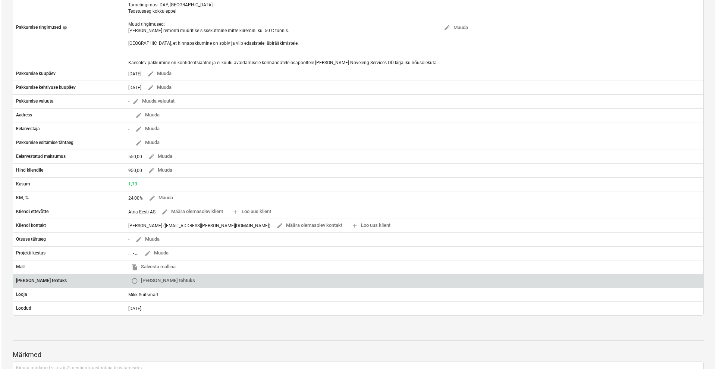
scroll to position [187, 0]
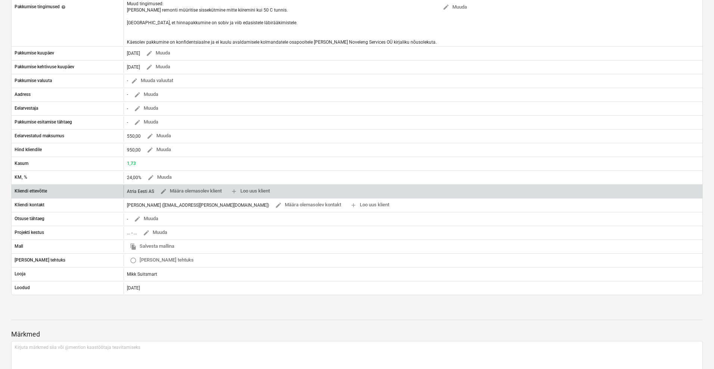
click at [131, 190] on div "Atria Eesti AS edit Määra olemasolev klient add Loo uus klient" at bounding box center [200, 191] width 146 height 12
click at [164, 191] on span "edit" at bounding box center [163, 191] width 7 height 7
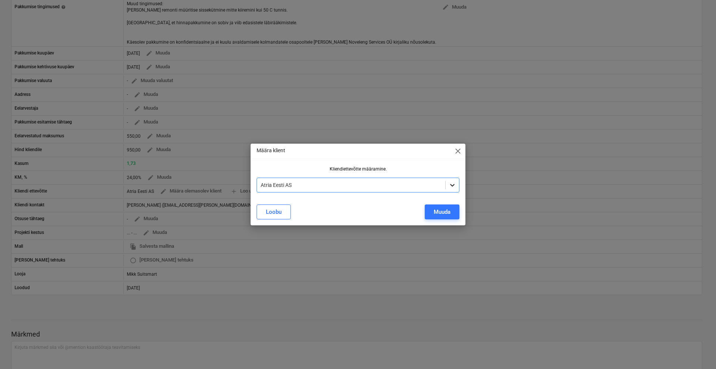
click at [456, 182] on icon at bounding box center [452, 184] width 7 height 7
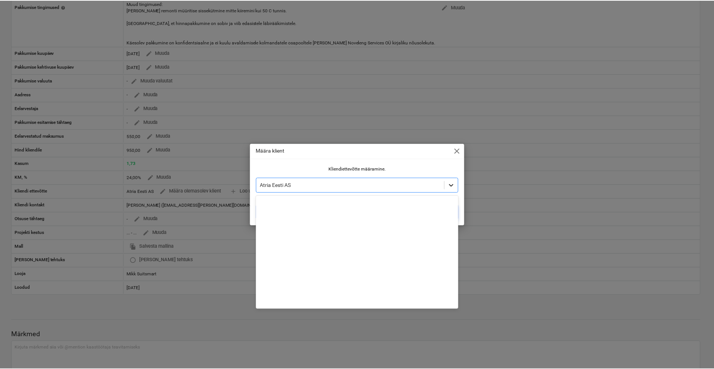
scroll to position [379, 0]
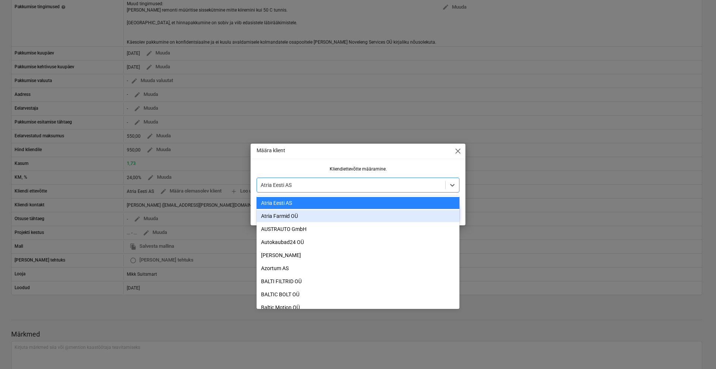
click at [317, 218] on div "Atria Farmid OÜ" at bounding box center [358, 216] width 203 height 12
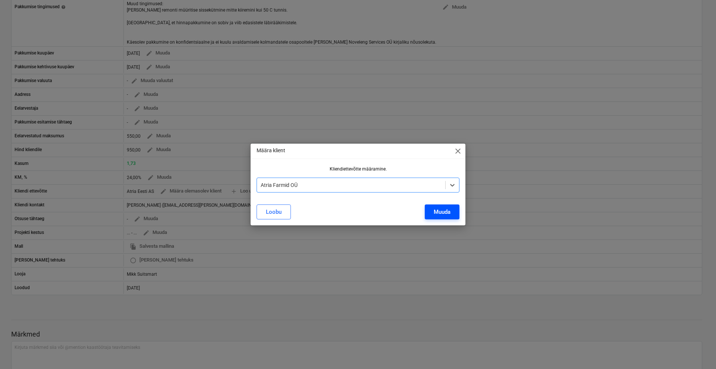
click at [436, 213] on div "Muuda" at bounding box center [442, 212] width 17 height 10
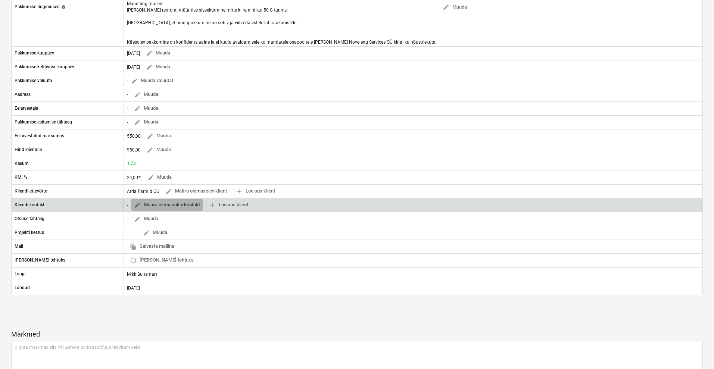
click at [139, 204] on span "edit" at bounding box center [137, 205] width 7 height 7
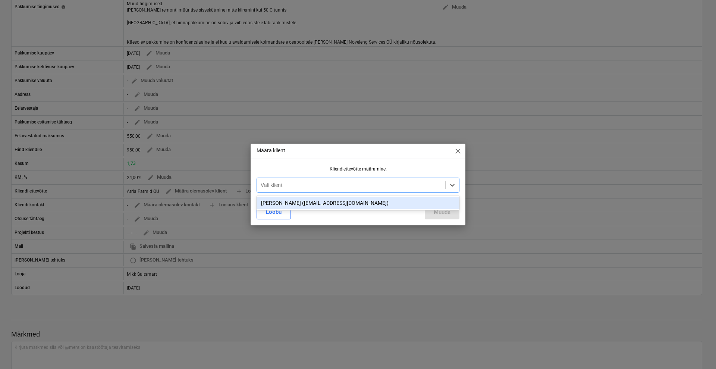
click at [334, 187] on div at bounding box center [351, 184] width 181 height 7
click at [317, 201] on div "[PERSON_NAME] ([EMAIL_ADDRESS][DOMAIN_NAME])" at bounding box center [358, 203] width 203 height 12
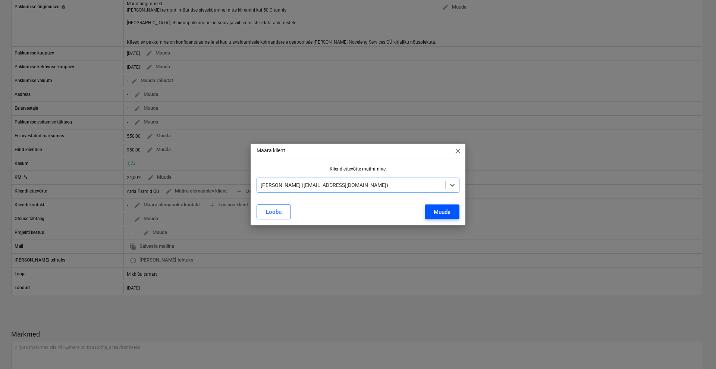
click at [434, 210] on div "Muuda" at bounding box center [442, 212] width 17 height 10
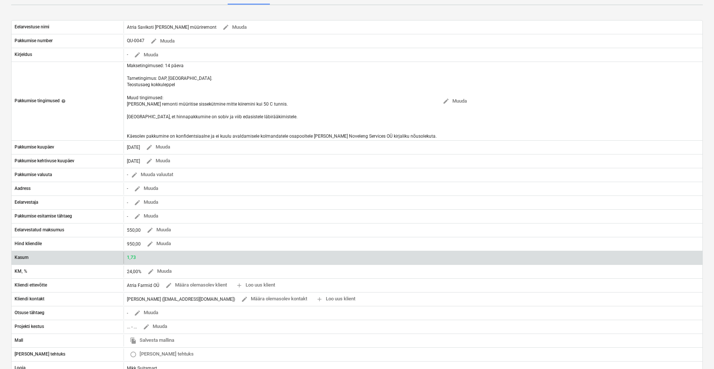
scroll to position [0, 0]
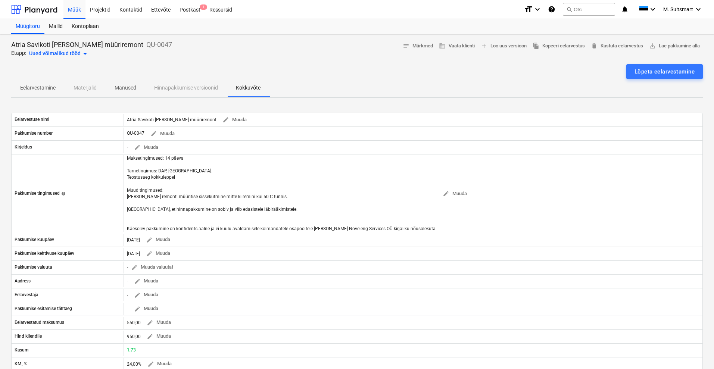
click at [34, 84] on p "Eelarvestamine" at bounding box center [37, 88] width 35 height 8
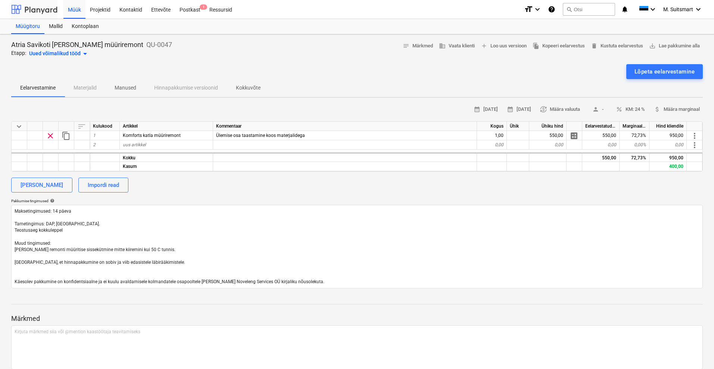
click at [44, 8] on div at bounding box center [34, 9] width 46 height 19
